Goal: Navigation & Orientation: Find specific page/section

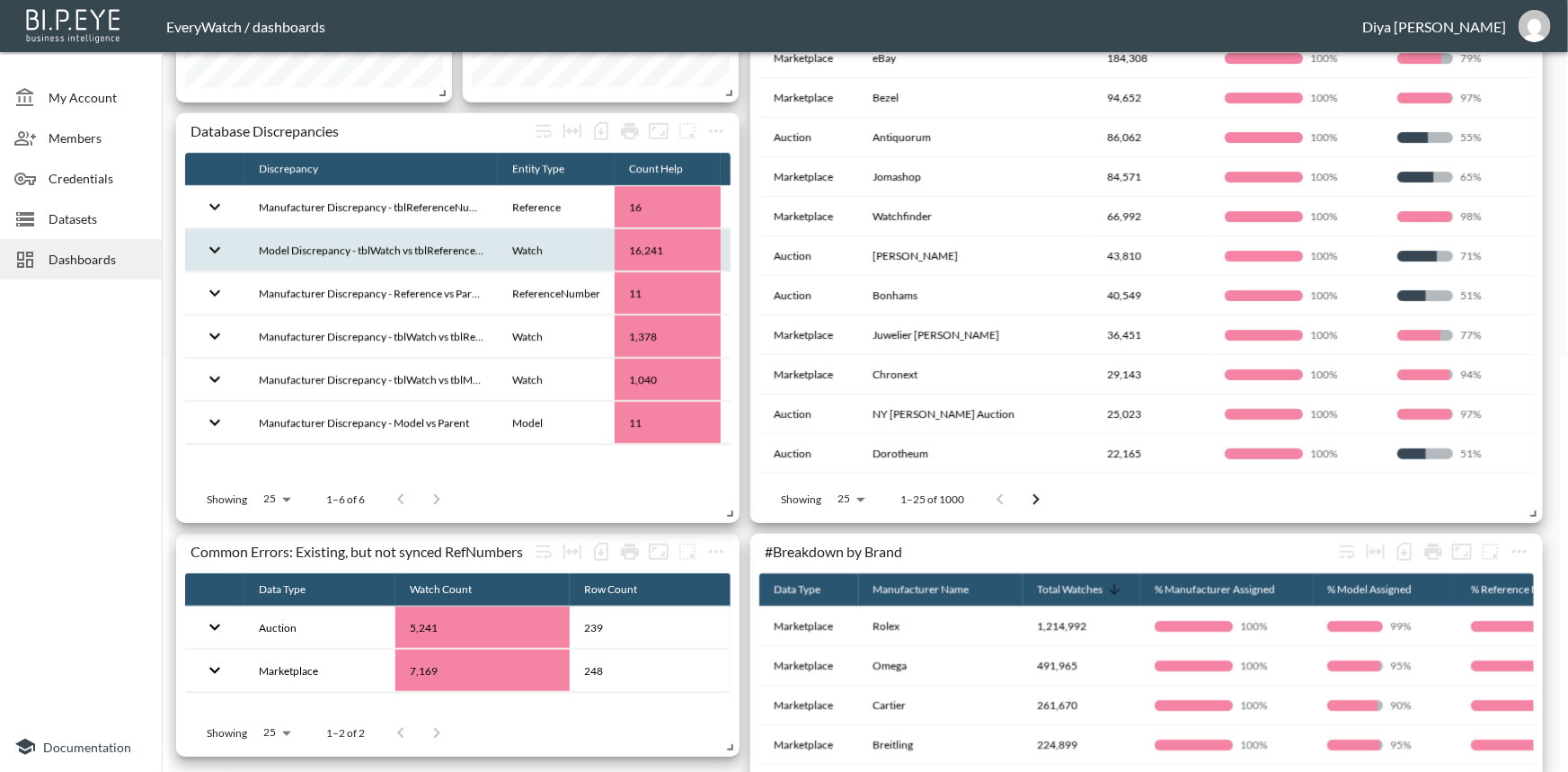
scroll to position [408, 0]
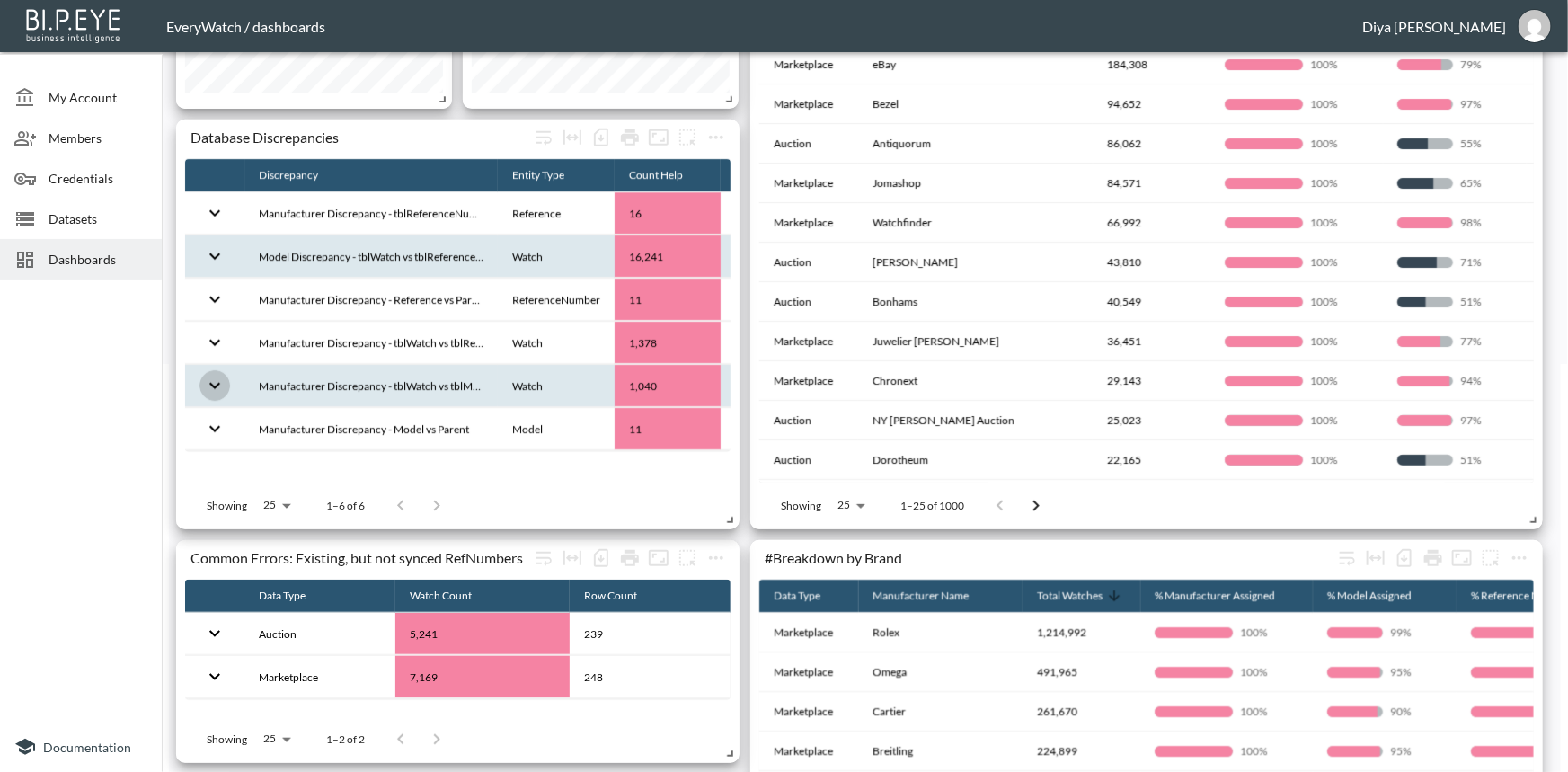
click at [222, 381] on icon "expand row" at bounding box center [214, 386] width 22 height 22
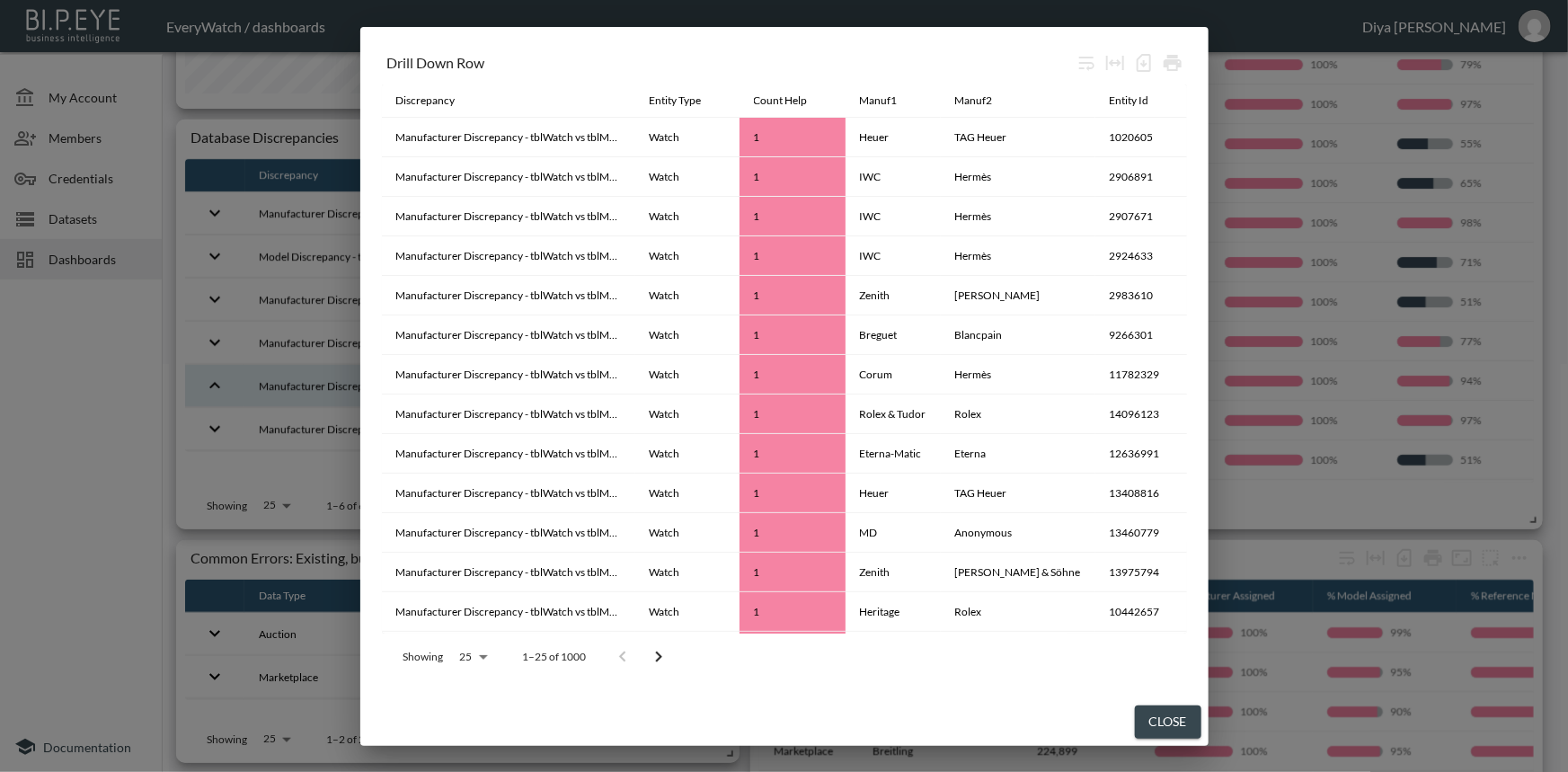
click at [1161, 716] on button "Close" at bounding box center [1168, 722] width 67 height 33
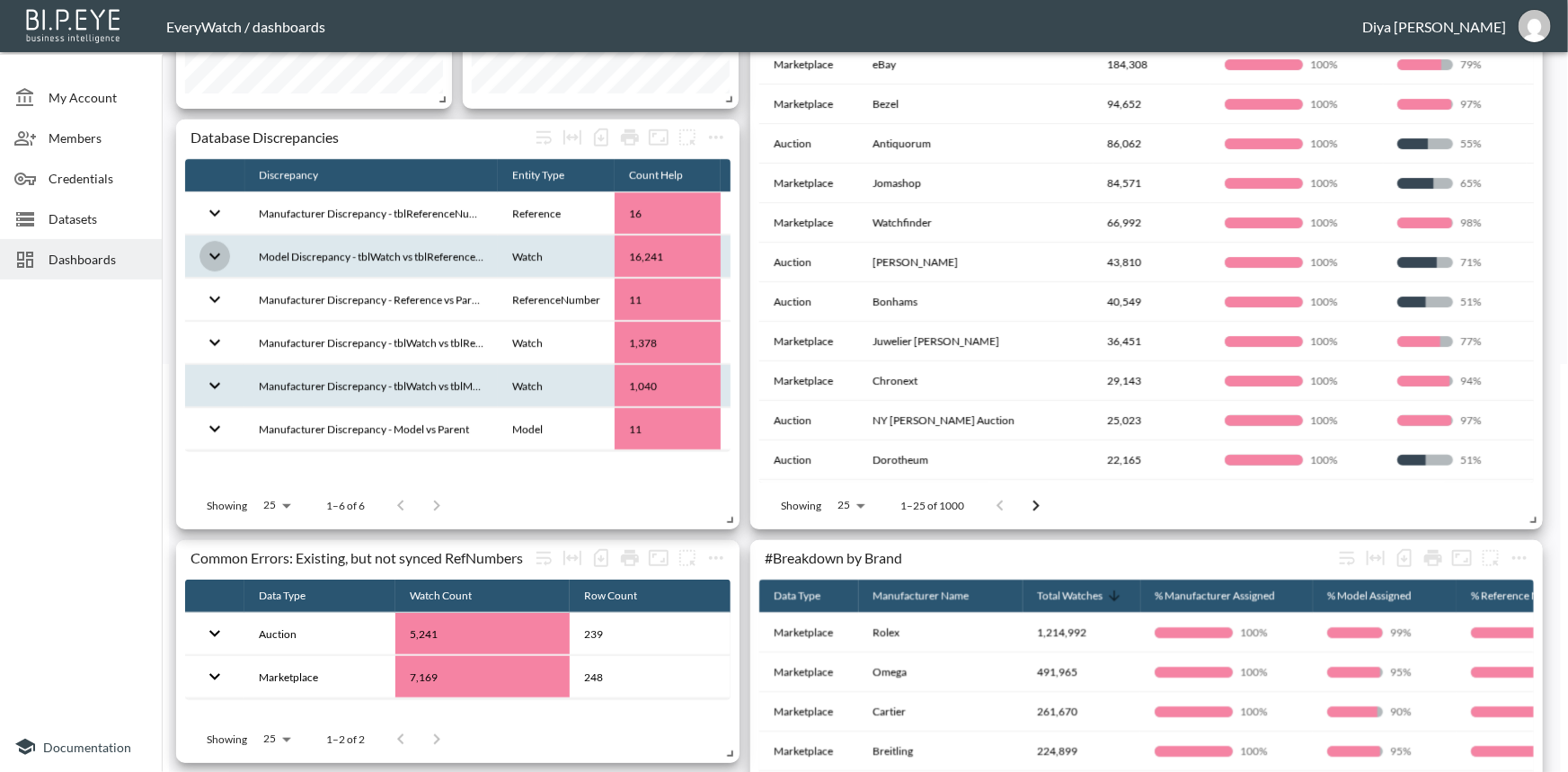
click at [220, 252] on icon "expand row" at bounding box center [214, 256] width 22 height 22
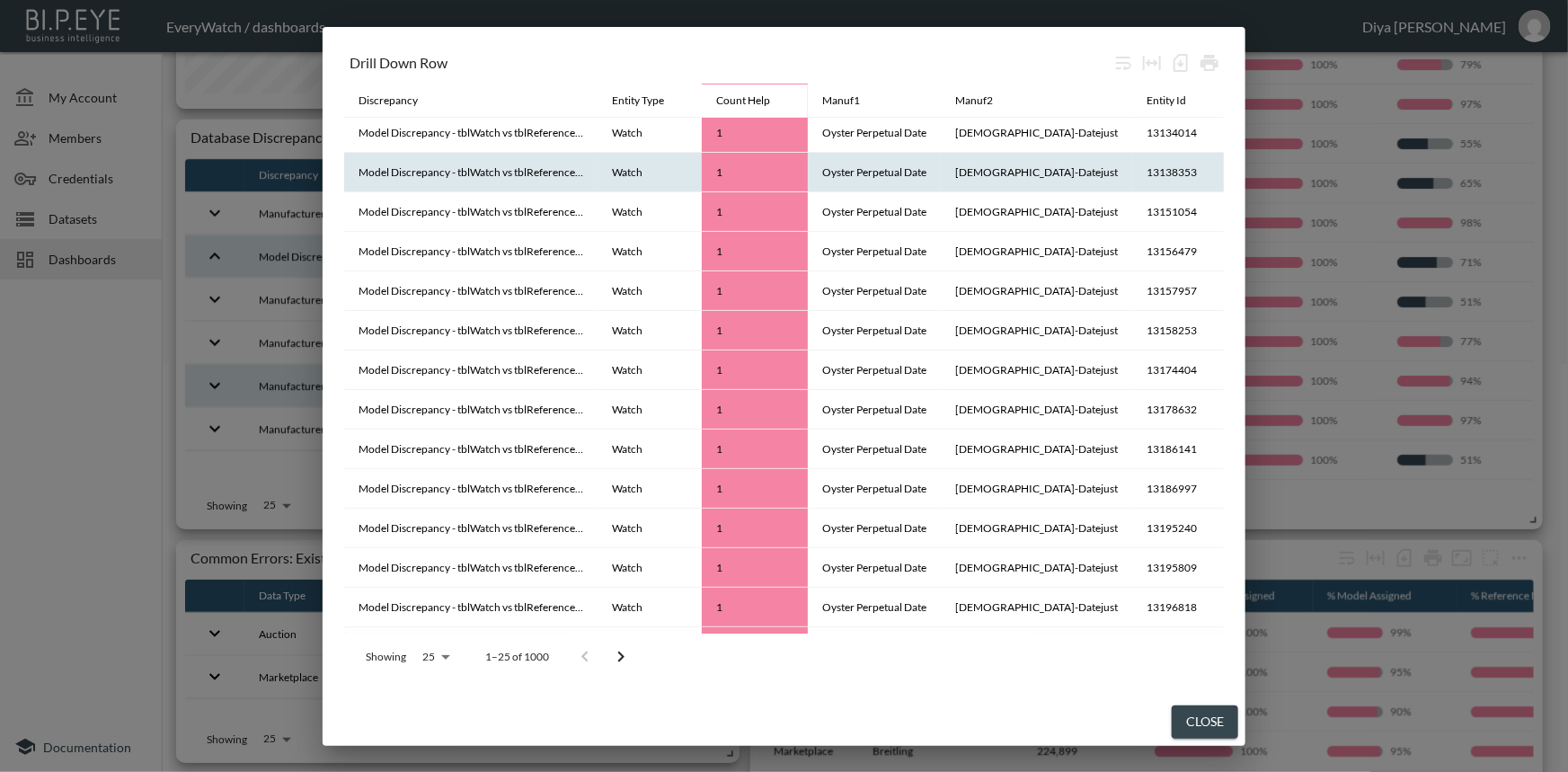
scroll to position [0, 0]
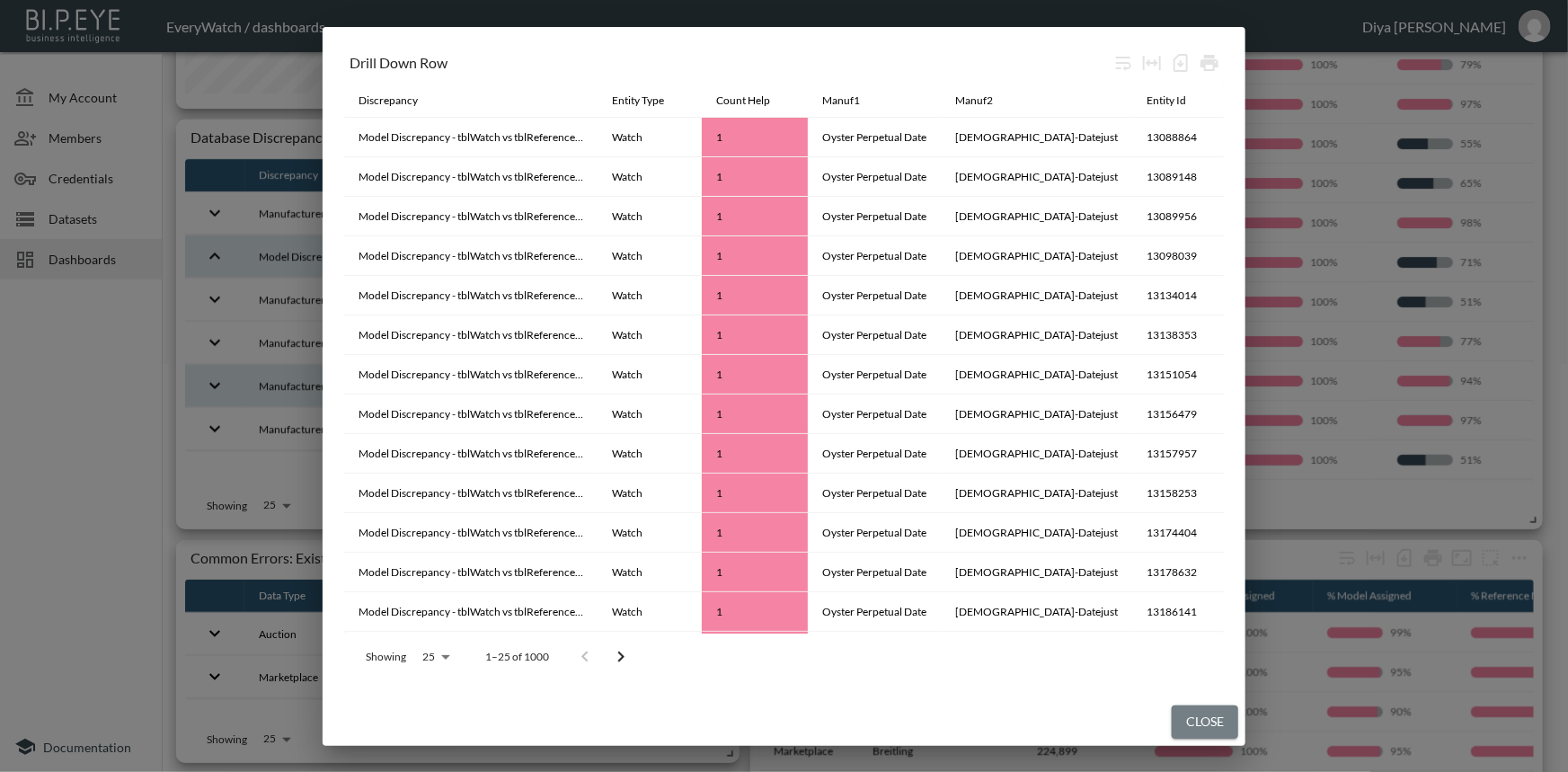
click at [1171, 717] on button "Close" at bounding box center [1205, 722] width 67 height 33
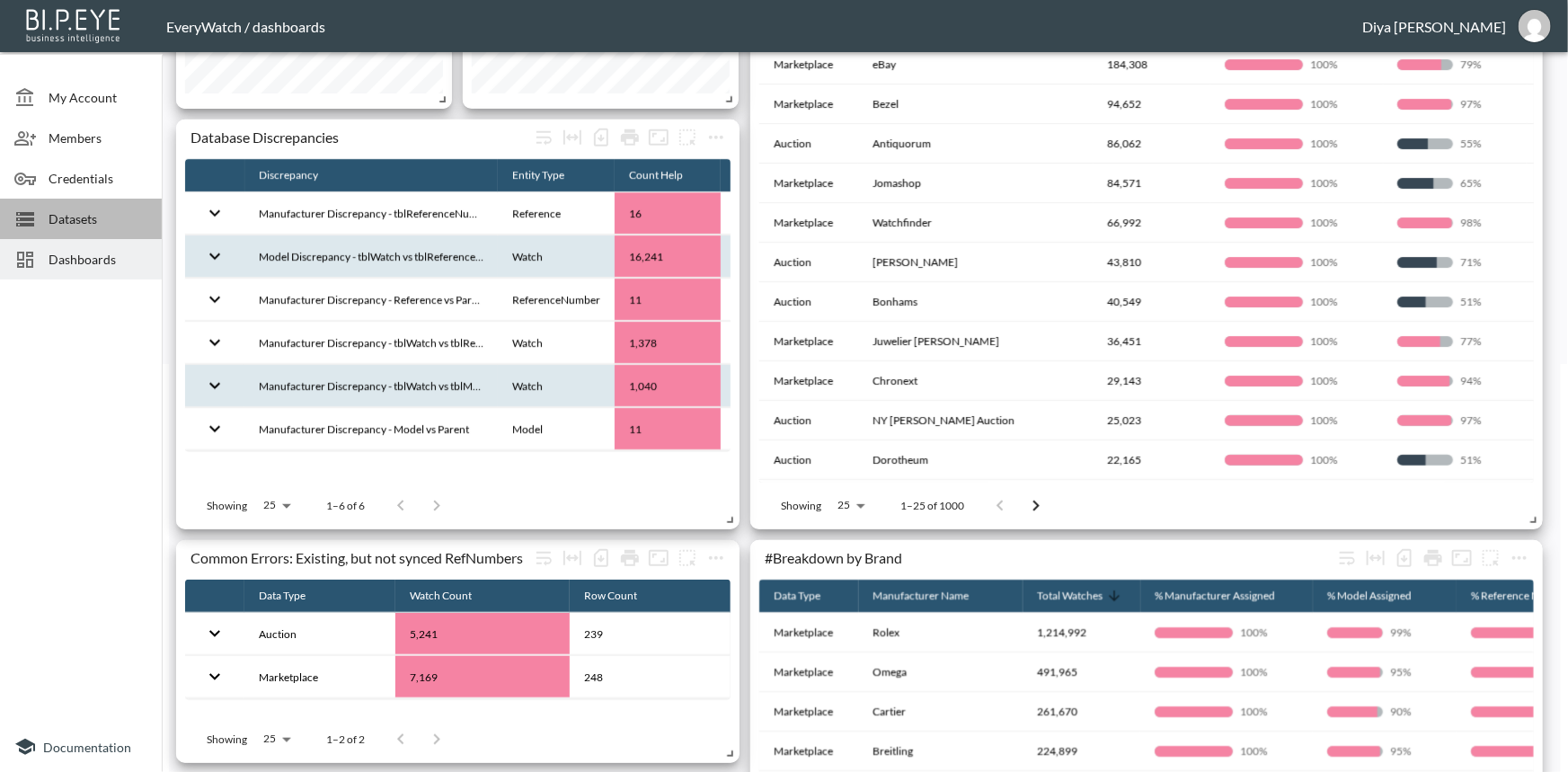
click at [101, 230] on div "Datasets" at bounding box center [80, 219] width 162 height 40
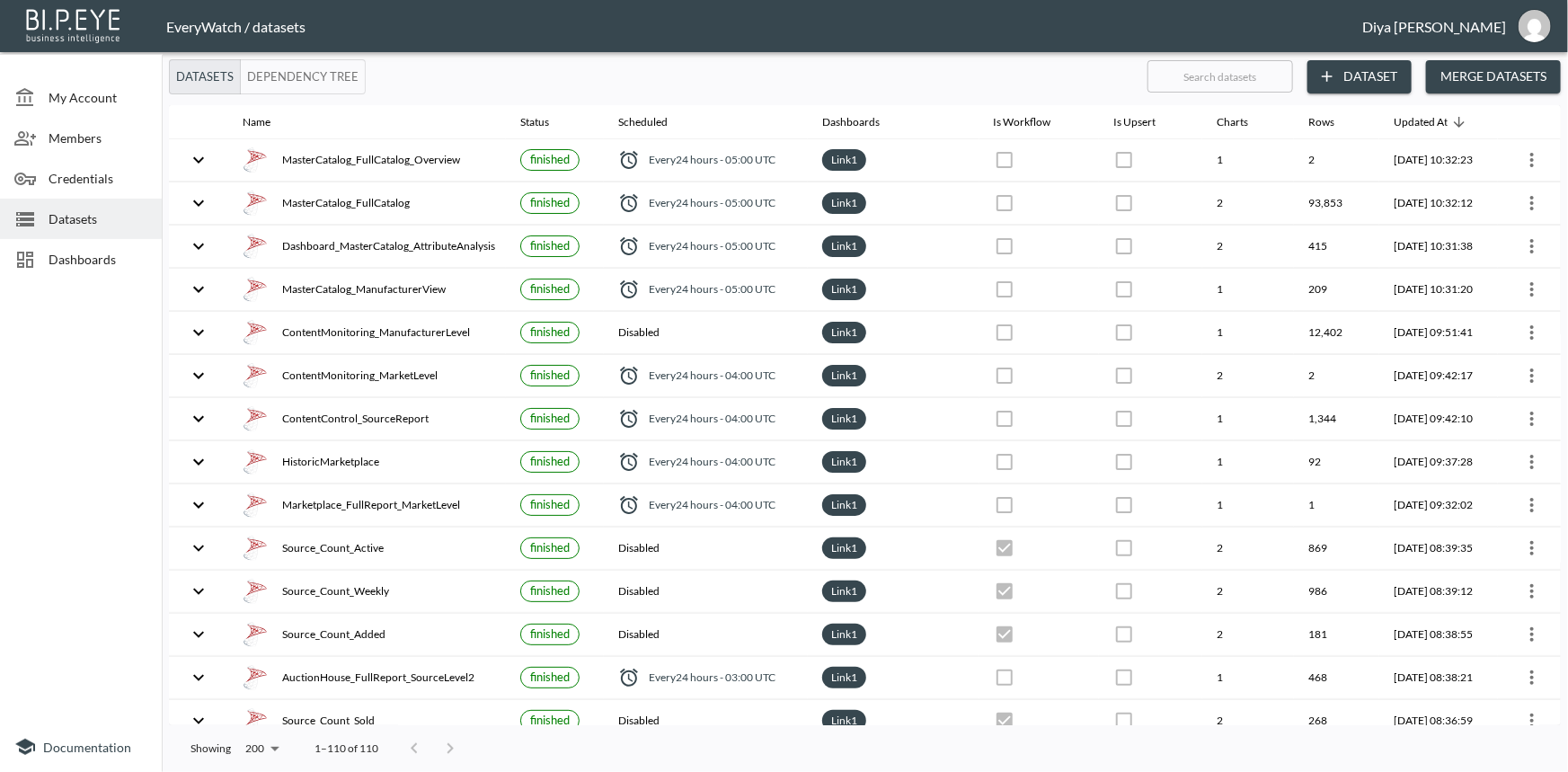
click at [86, 255] on span "Dashboards" at bounding box center [98, 259] width 98 height 19
